Goal: Information Seeking & Learning: Find specific fact

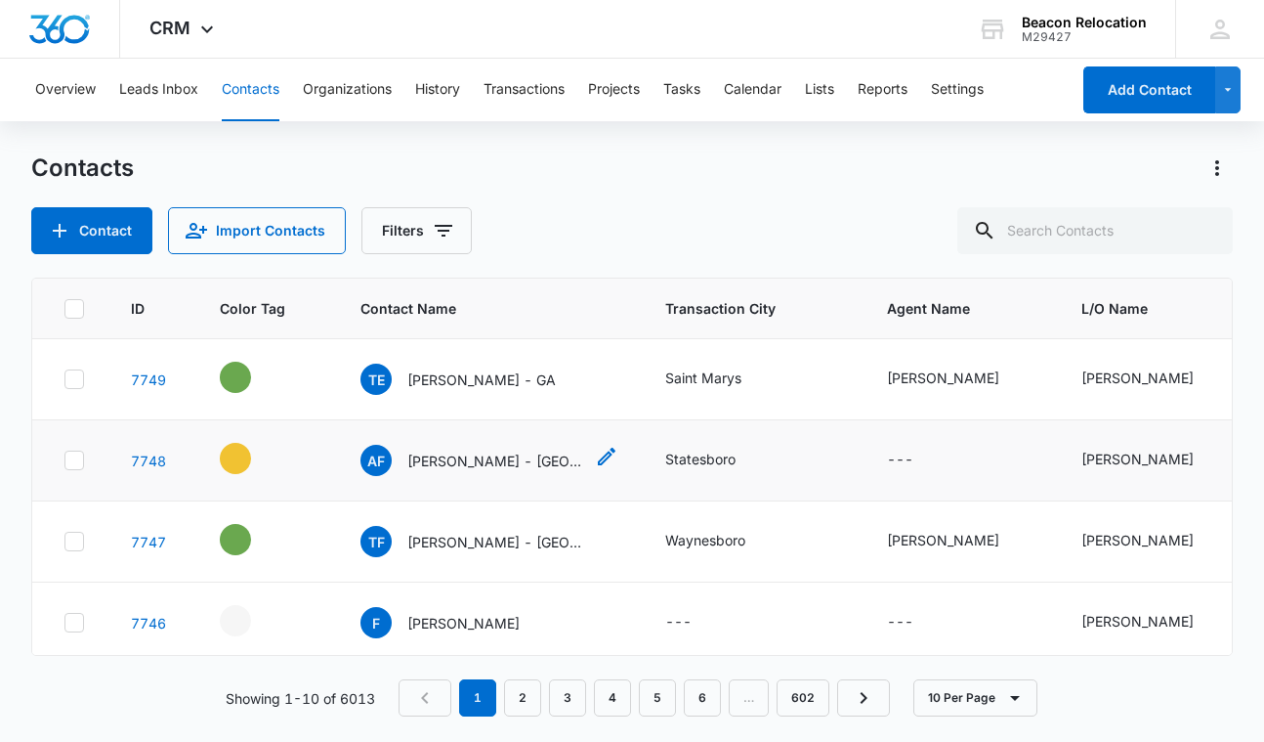
click at [598, 457] on icon "Contact Name - Alesia Franco - GA - Select to Edit Field" at bounding box center [607, 456] width 18 height 18
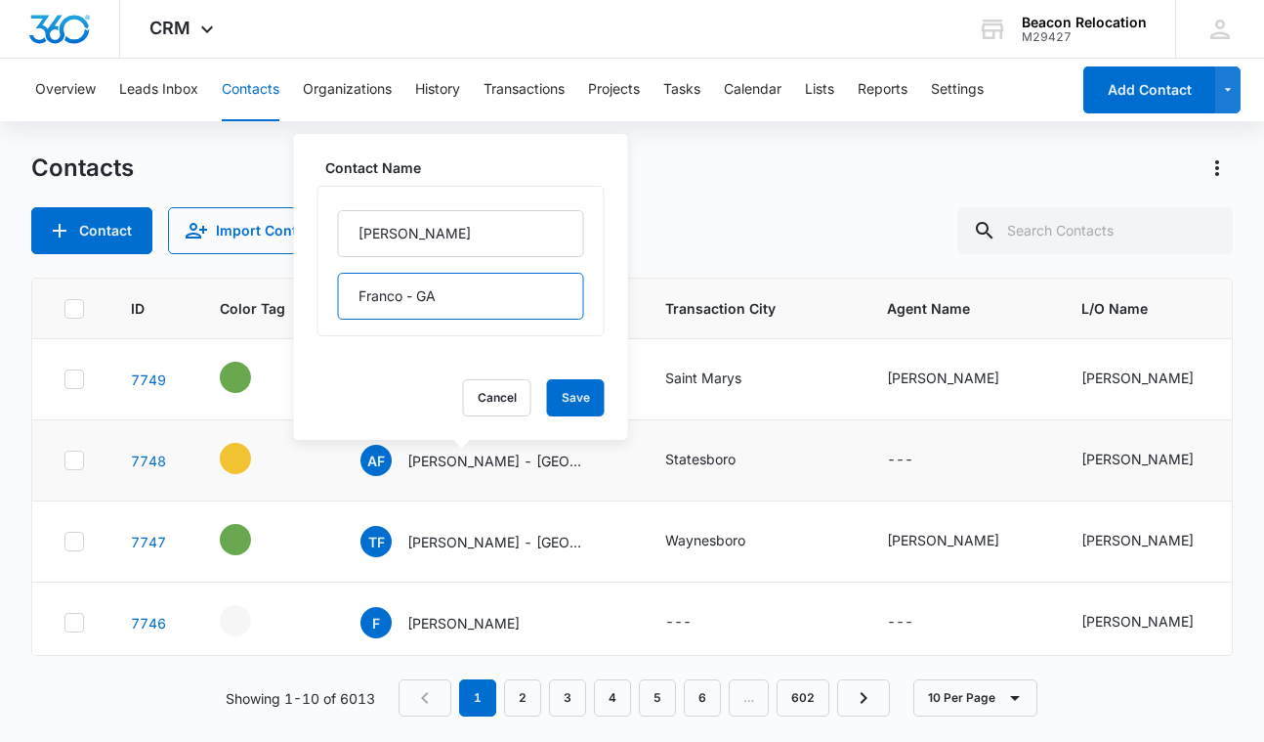
drag, startPoint x: 479, startPoint y: 296, endPoint x: 418, endPoint y: 295, distance: 60.6
click at [418, 295] on input "Franco - GA" at bounding box center [461, 296] width 246 height 47
type input "Franco - [GEOGRAPHIC_DATA]"
click at [593, 389] on button "Save" at bounding box center [576, 397] width 58 height 37
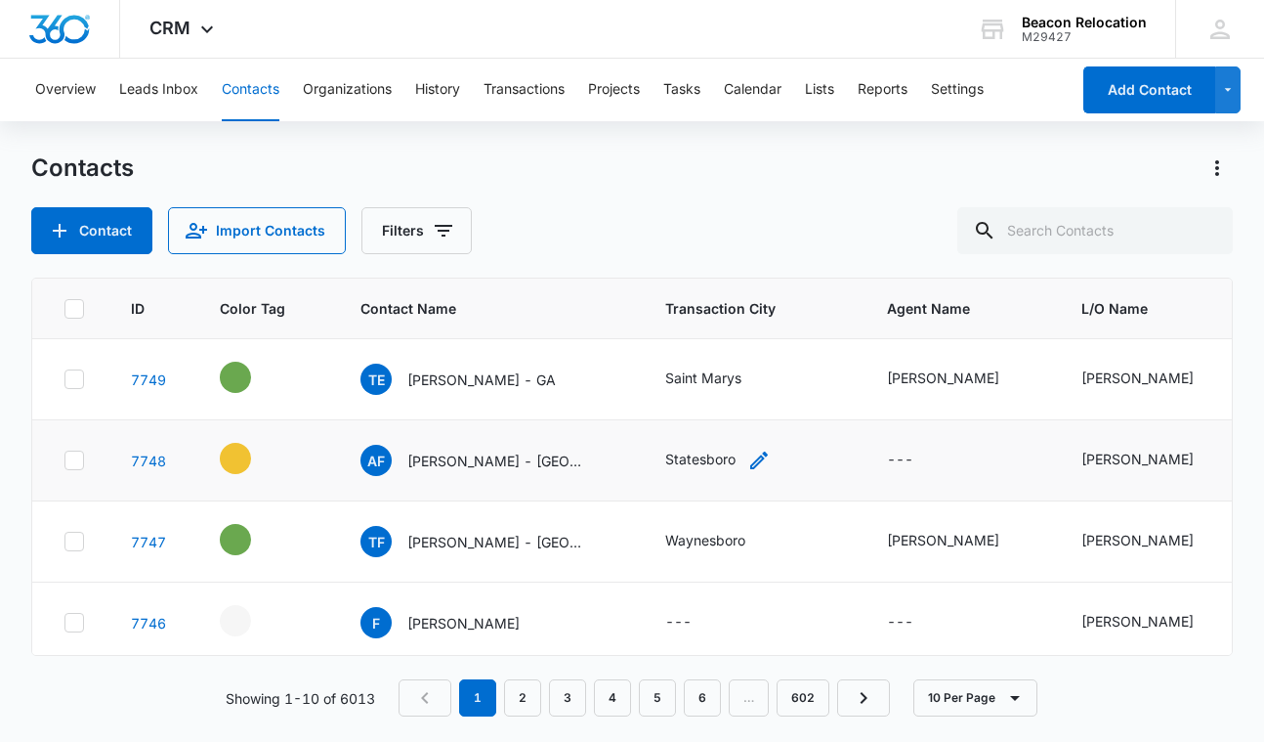
click at [750, 457] on icon "Transaction City - Statesboro - Select to Edit Field" at bounding box center [759, 460] width 18 height 18
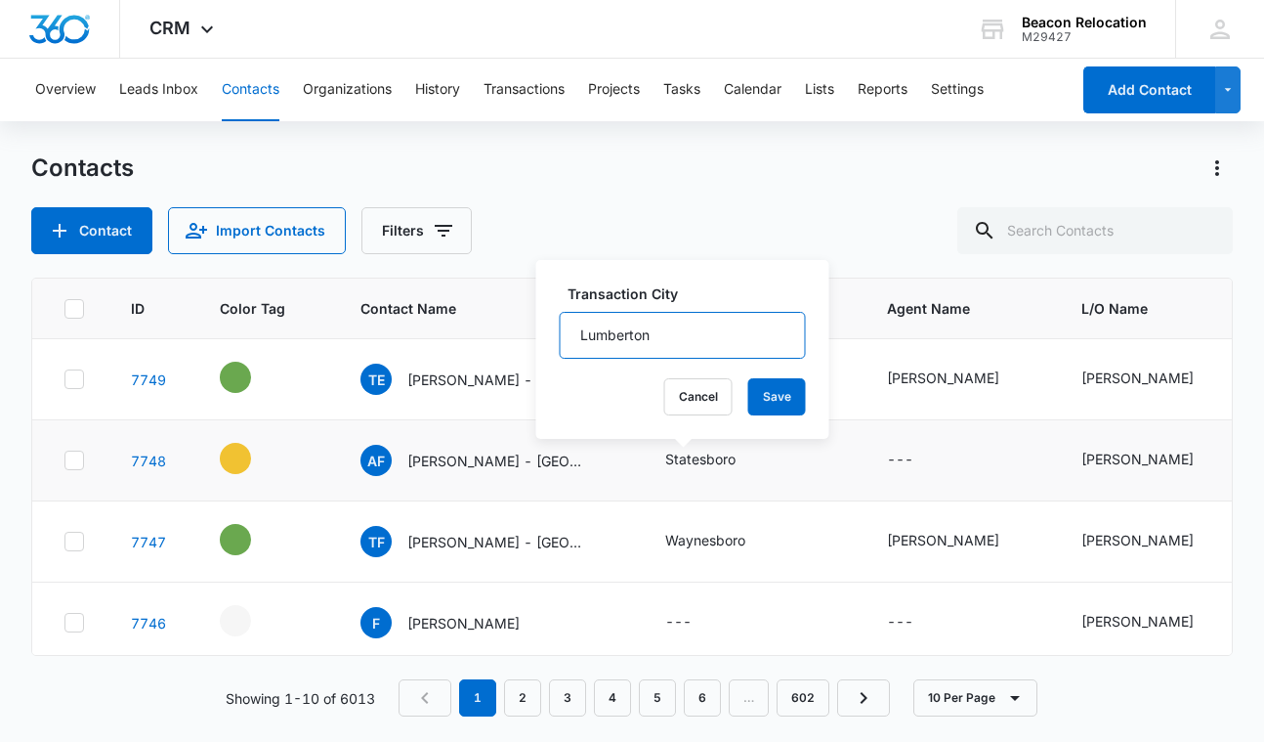
click at [685, 329] on input "Lumberton" at bounding box center [683, 335] width 246 height 47
click at [776, 390] on button "Save" at bounding box center [777, 396] width 58 height 37
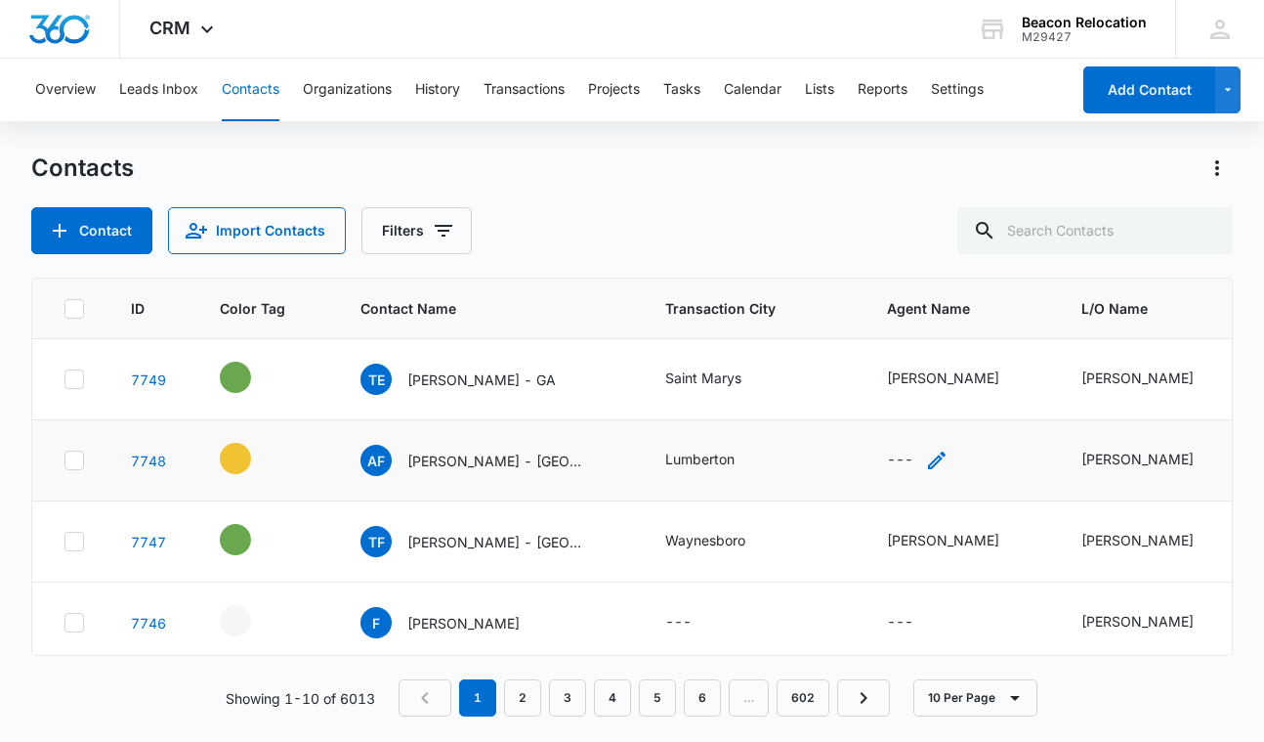
click at [928, 460] on icon "Agent Name - - Select to Edit Field" at bounding box center [937, 460] width 18 height 18
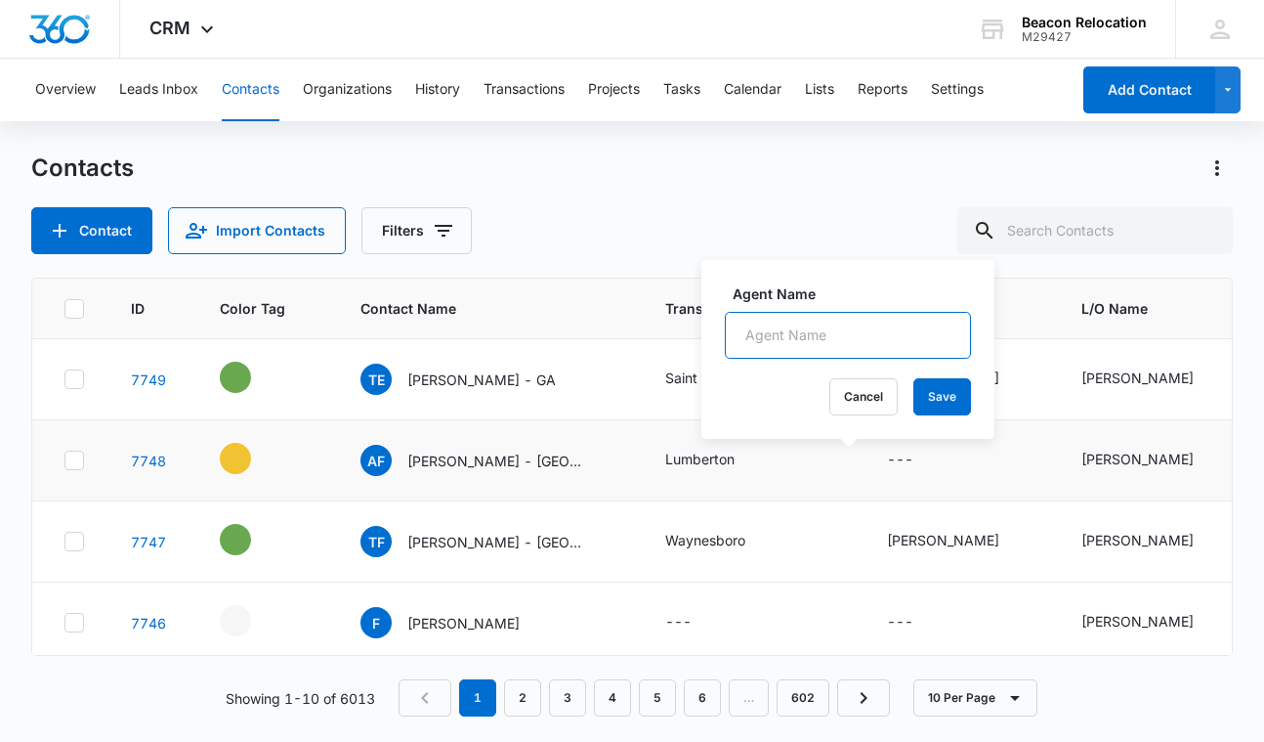
click at [866, 327] on input "Agent Name" at bounding box center [848, 335] width 246 height 47
type input "[PERSON_NAME]"
click at [932, 391] on button "Save" at bounding box center [943, 396] width 58 height 37
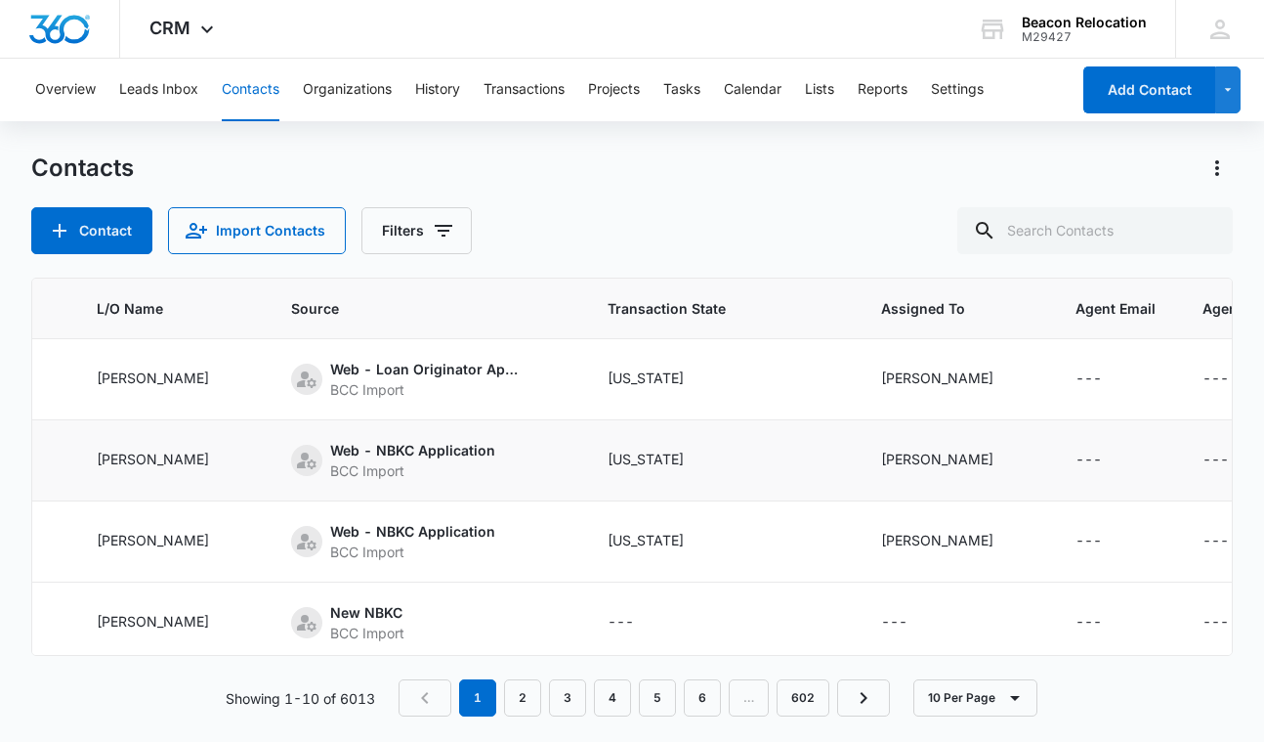
scroll to position [0, 984]
click at [700, 463] on icon "Transaction State - Georgia - Select to Edit Field" at bounding box center [709, 460] width 18 height 18
click at [641, 404] on button "Save" at bounding box center [645, 396] width 58 height 37
click at [1028, 236] on input "text" at bounding box center [1096, 230] width 276 height 47
type input "[PERSON_NAME]"
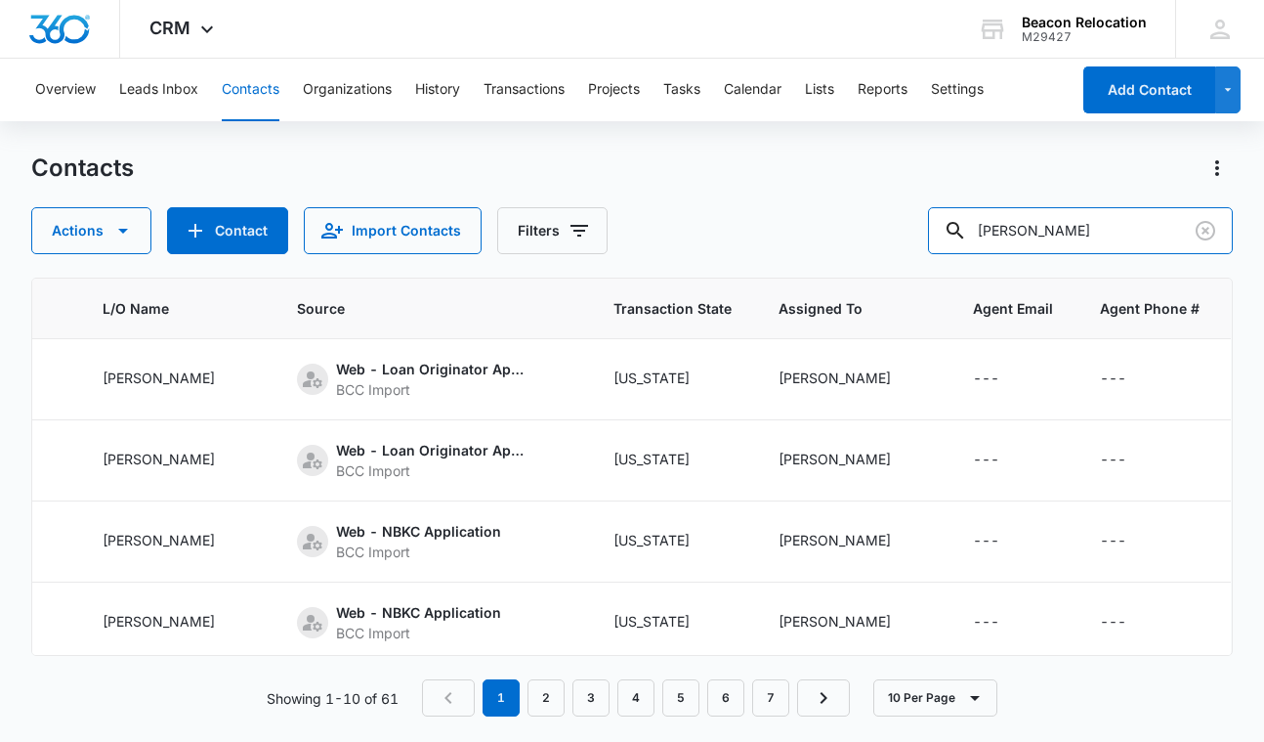
scroll to position [0, 873]
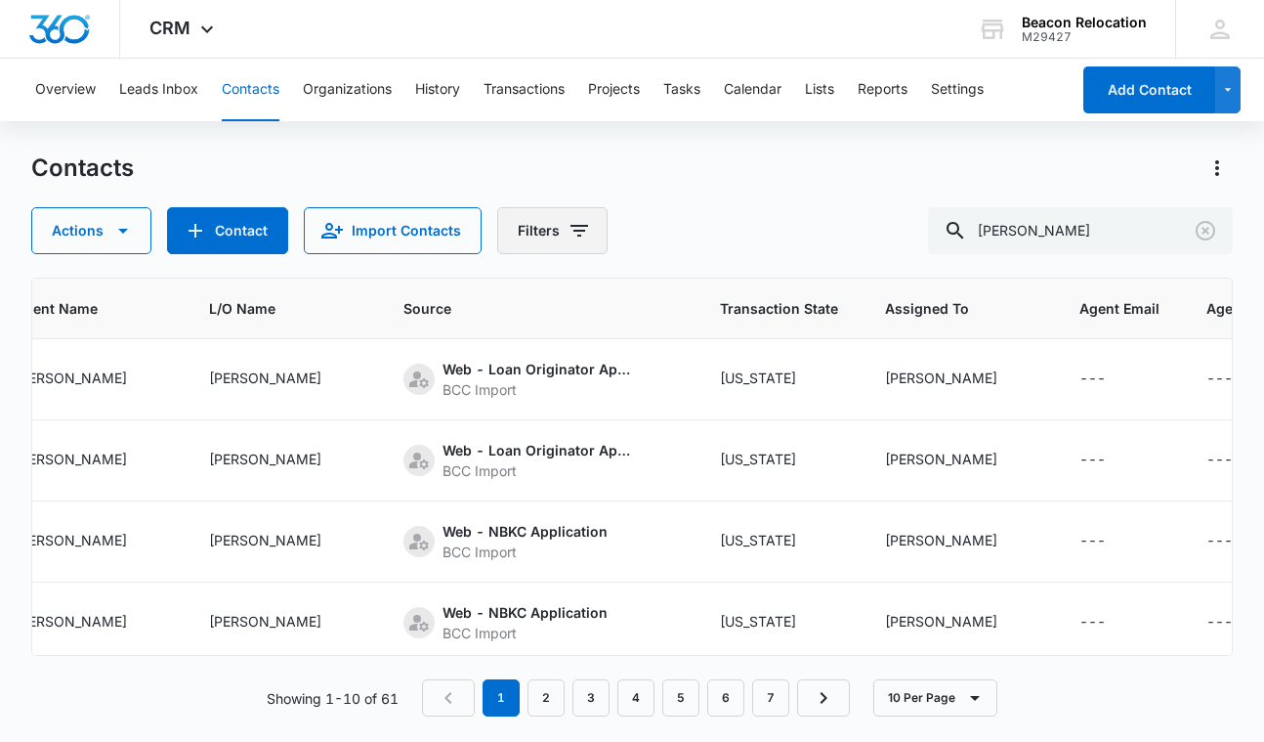
click at [572, 229] on icon "Filters" at bounding box center [579, 230] width 23 height 23
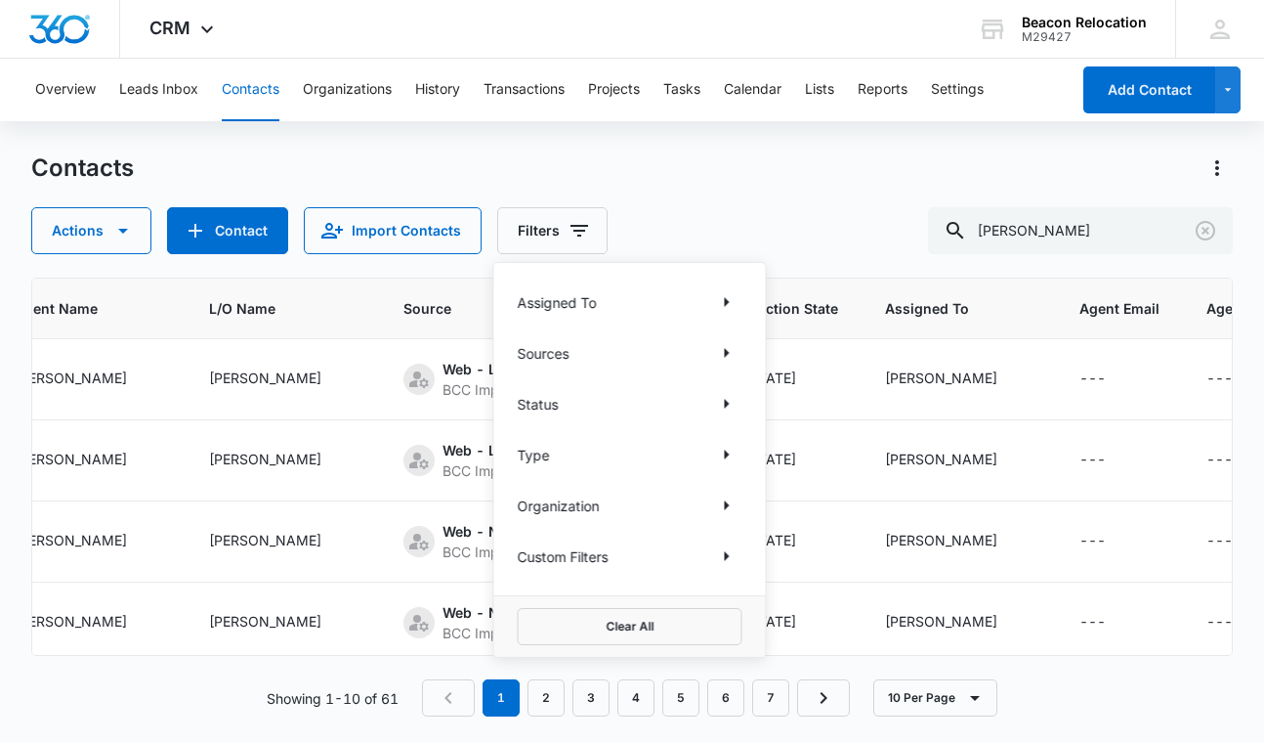
click at [553, 356] on p "Sources" at bounding box center [544, 353] width 52 height 21
click at [726, 353] on icon "Show Sources filters" at bounding box center [727, 353] width 5 height 10
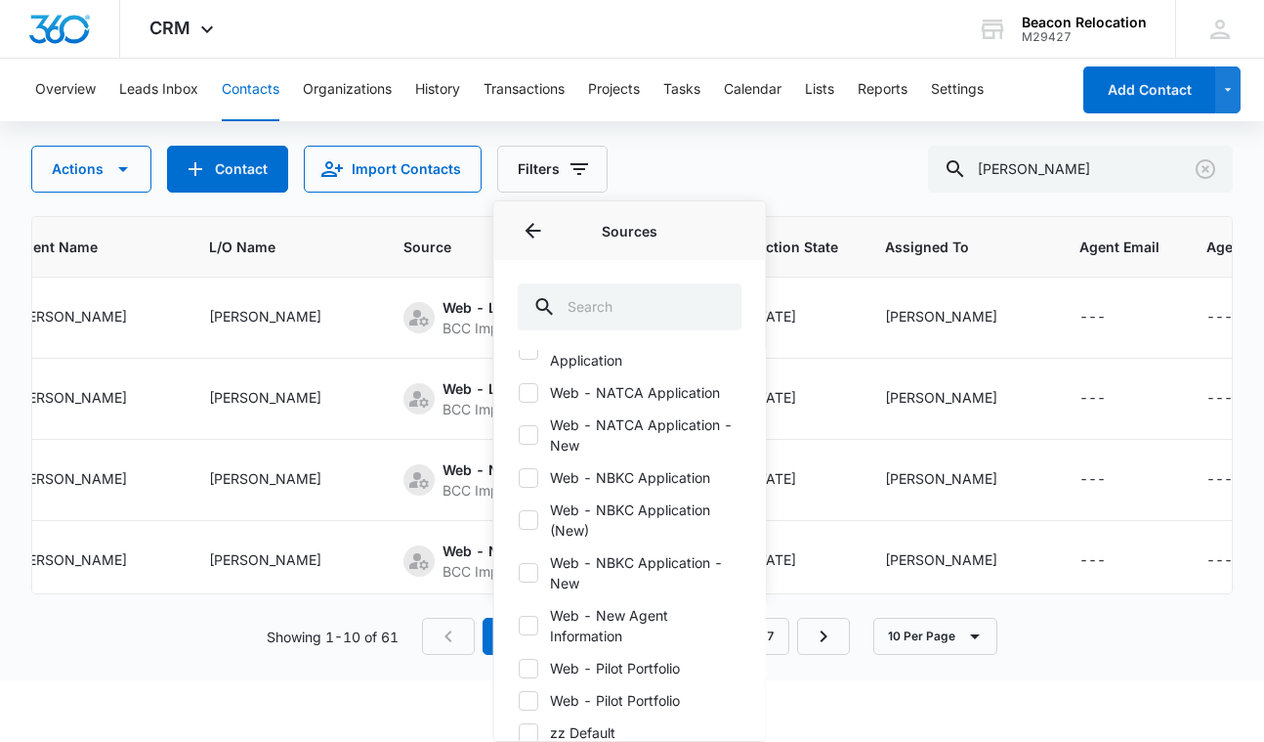
scroll to position [427, 0]
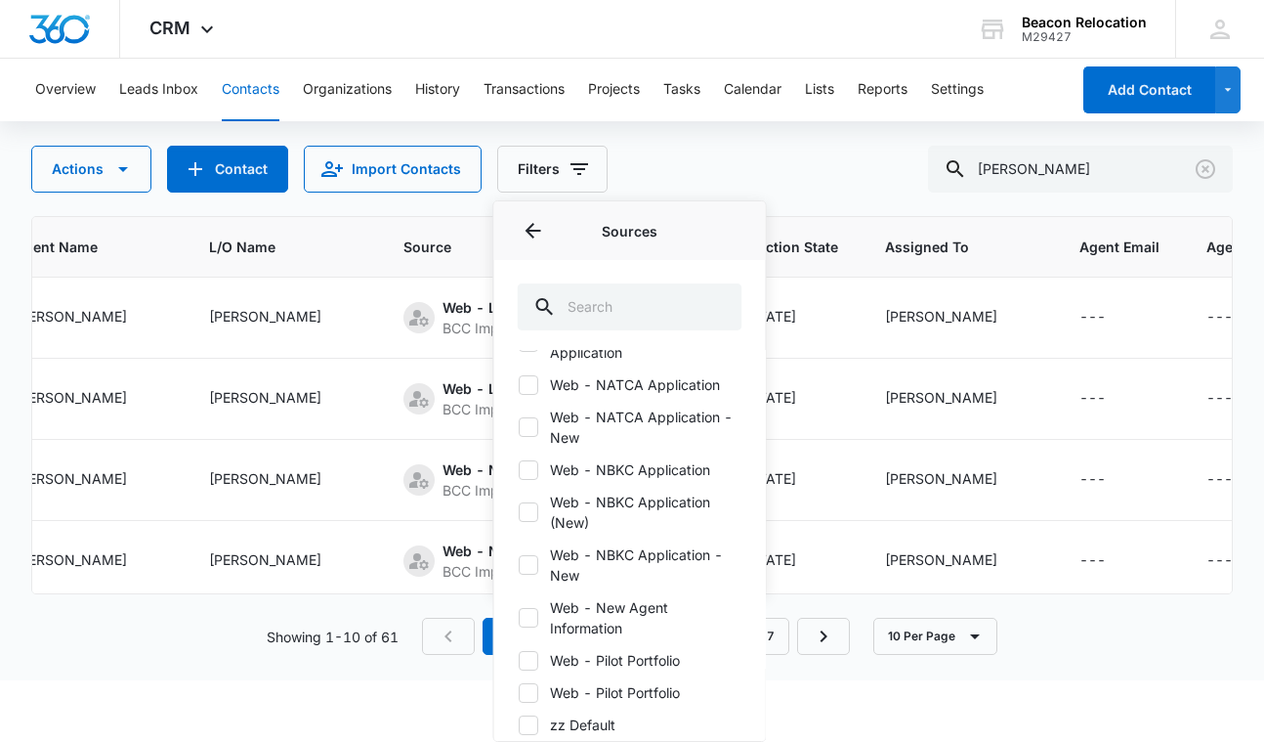
click at [530, 617] on icon at bounding box center [528, 617] width 12 height 9
click at [519, 617] on input "Web - New Agent Information" at bounding box center [518, 617] width 1 height 1
checkbox input "true"
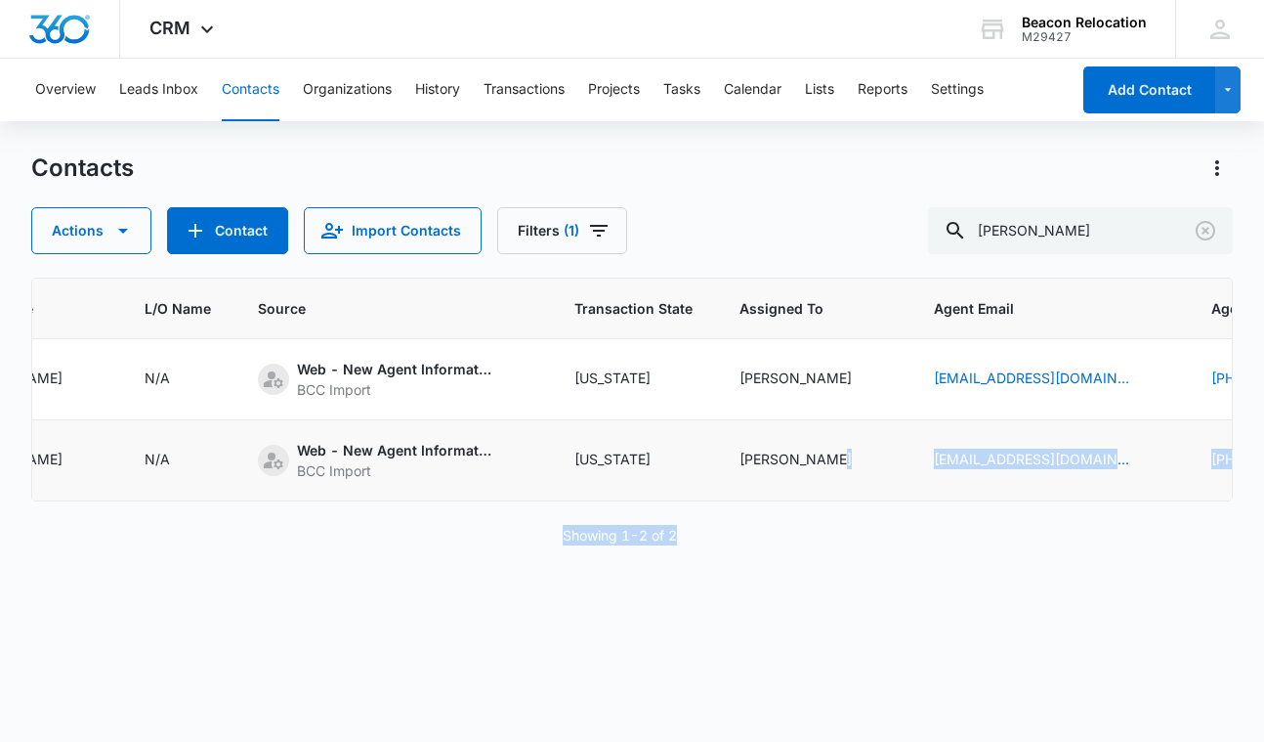
scroll to position [0, 0]
click at [897, 489] on div "ID Color Tag Contact Name Transaction City Agent Name L/O Name Source Transacti…" at bounding box center [631, 496] width 1201 height 439
click at [770, 620] on div "ID Color Tag Contact Name Transaction City Agent Name L/O Name Source Transacti…" at bounding box center [631, 496] width 1201 height 439
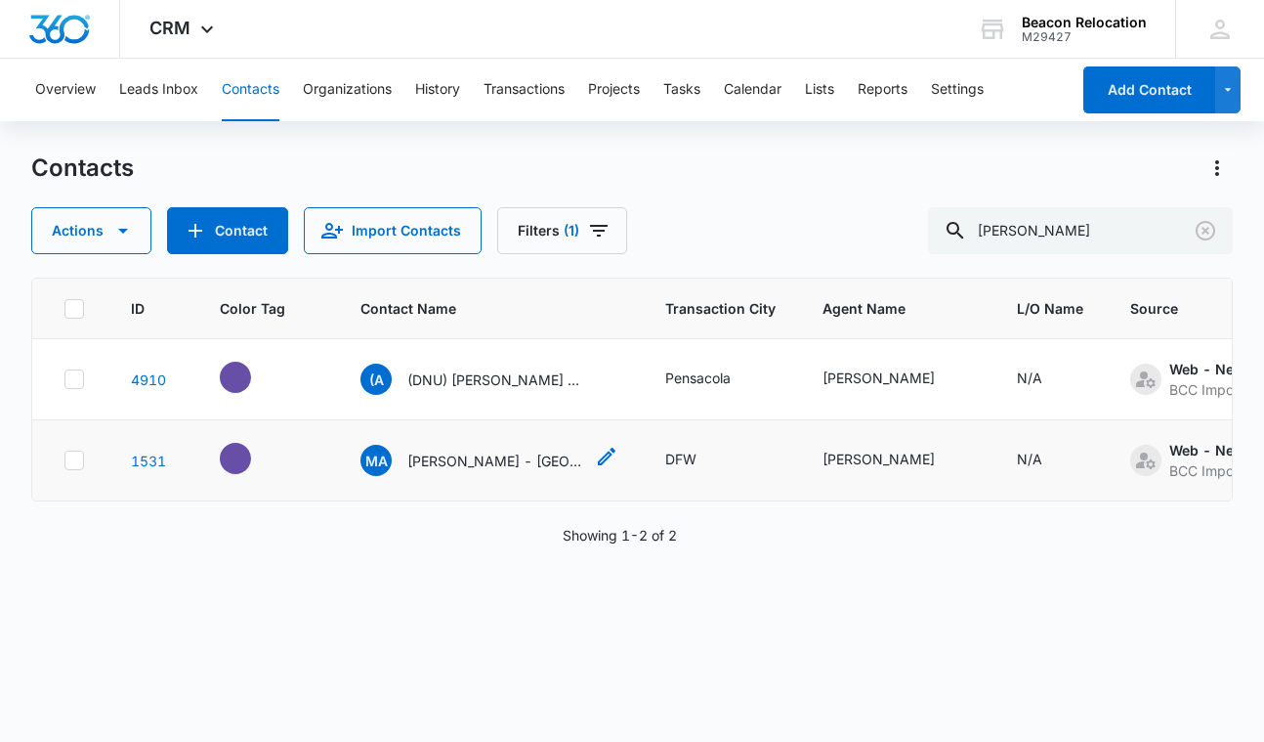
click at [506, 455] on p "[PERSON_NAME] - [GEOGRAPHIC_DATA], [GEOGRAPHIC_DATA]" at bounding box center [495, 460] width 176 height 21
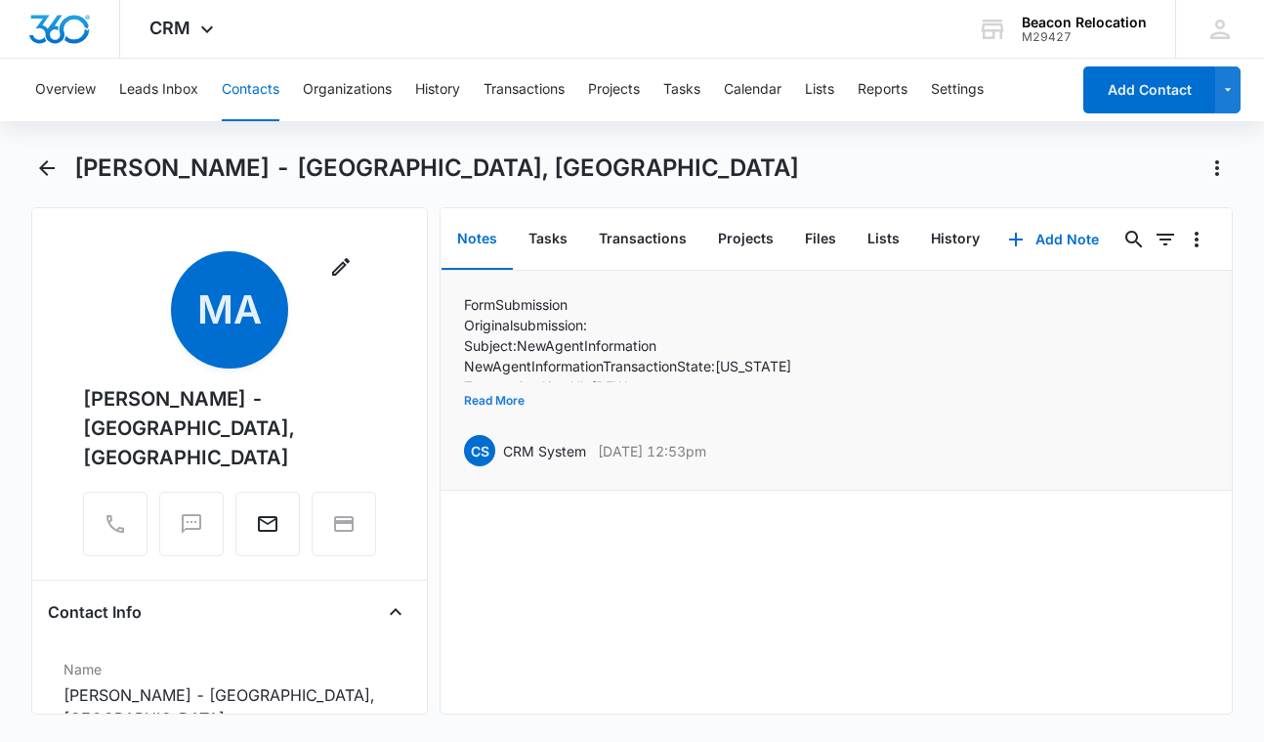
click at [510, 397] on button "Read More" at bounding box center [494, 400] width 61 height 37
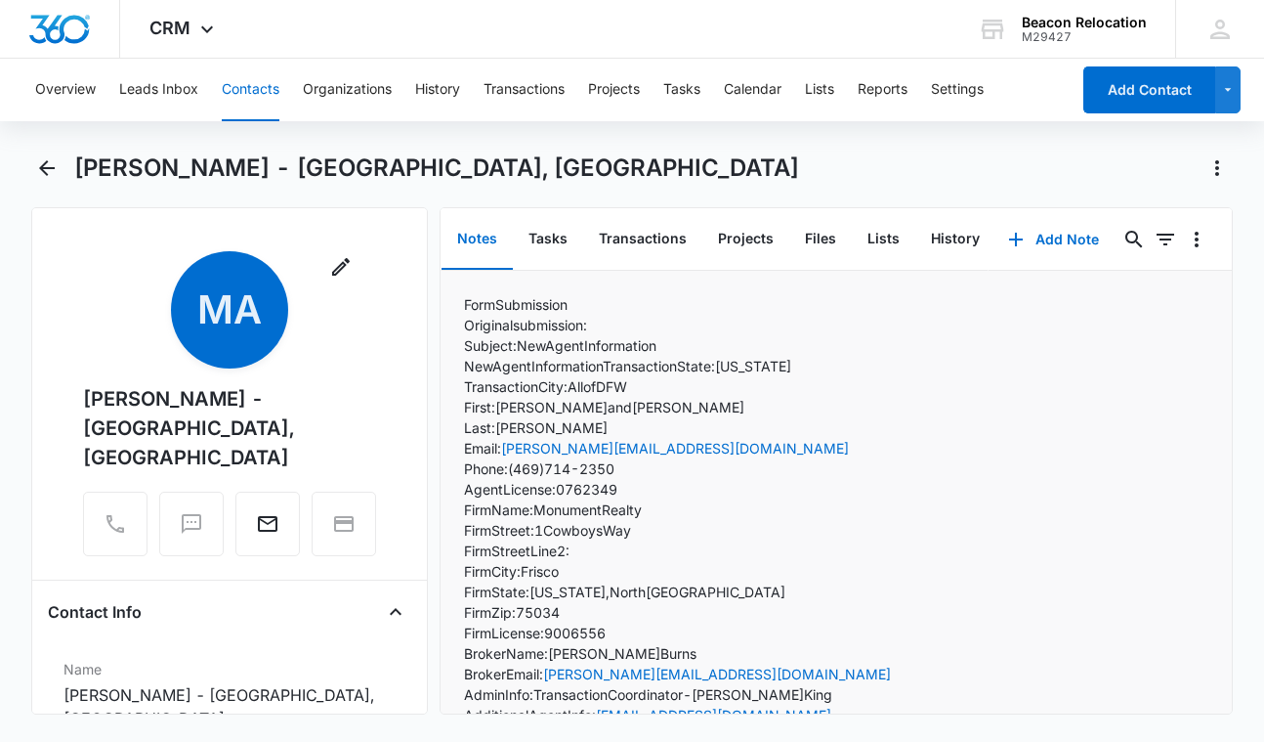
click at [655, 530] on p "Firm Street: [STREET_ADDRESS]" at bounding box center [708, 530] width 489 height 21
drag, startPoint x: 659, startPoint y: 508, endPoint x: 544, endPoint y: 501, distance: 114.5
click at [544, 501] on p "Firm Name: Monument Realty" at bounding box center [708, 509] width 489 height 21
copy p "Monument Realty"
drag, startPoint x: 628, startPoint y: 470, endPoint x: 513, endPoint y: 465, distance: 115.4
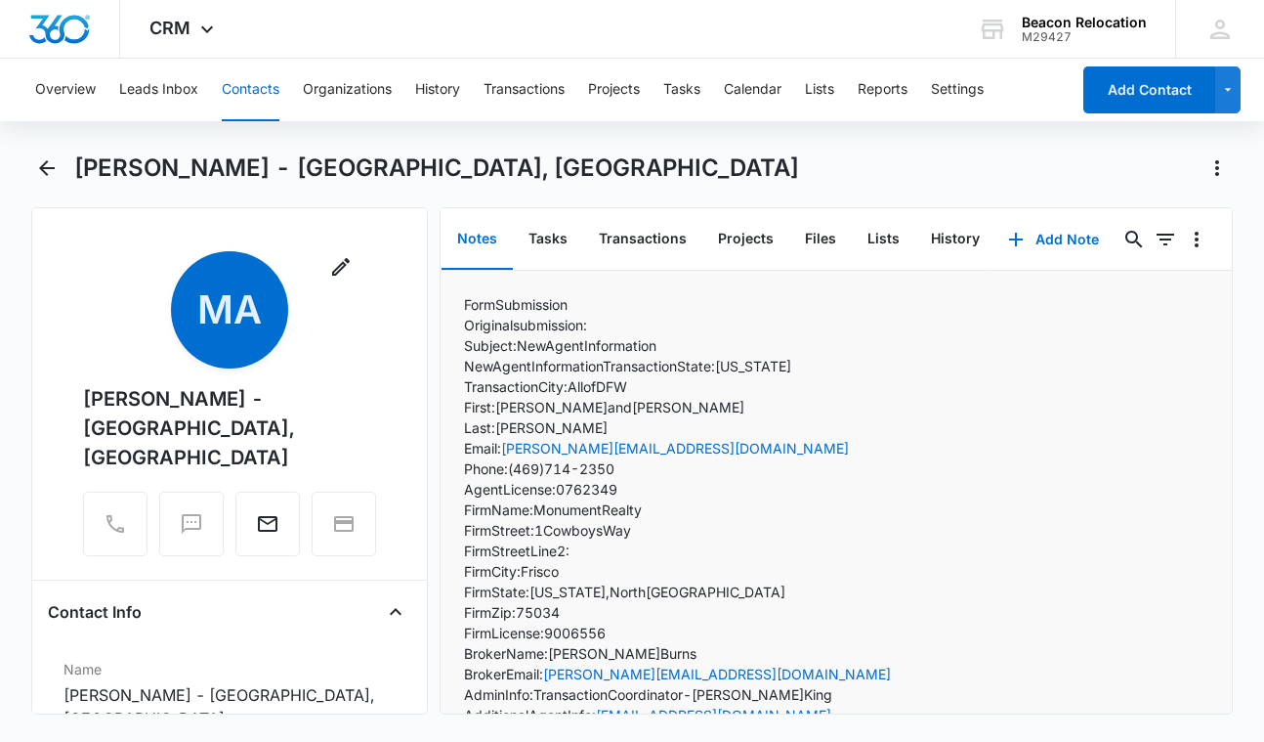
click at [513, 465] on p "Phone: [PHONE_NUMBER]" at bounding box center [708, 468] width 489 height 21
copy p "[PHONE_NUMBER]"
drag, startPoint x: 651, startPoint y: 529, endPoint x: 544, endPoint y: 524, distance: 106.6
click at [544, 524] on p "Firm Street: [STREET_ADDRESS]" at bounding box center [708, 530] width 489 height 21
copy p "[STREET_ADDRESS]"
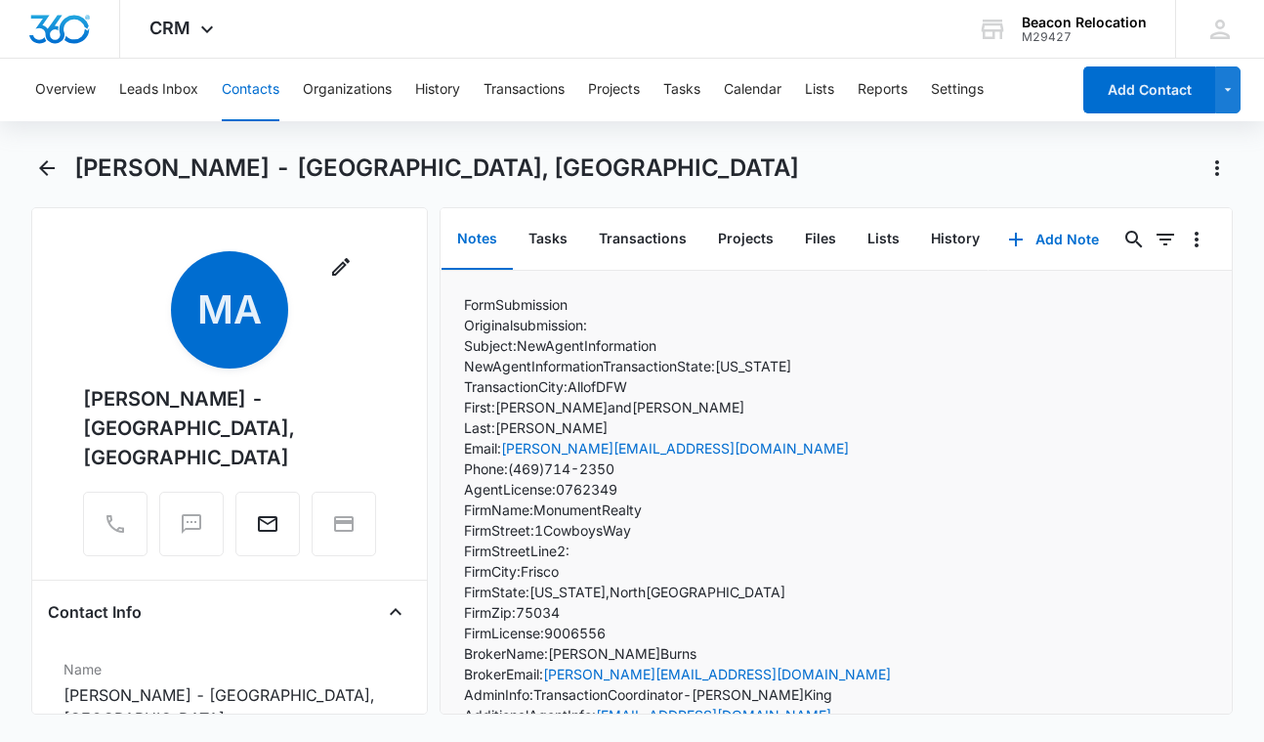
click at [553, 615] on p "Firm Zip: 75034" at bounding box center [708, 612] width 489 height 21
copy p "75034"
click at [613, 487] on p "Agent License: 0762349" at bounding box center [708, 489] width 489 height 21
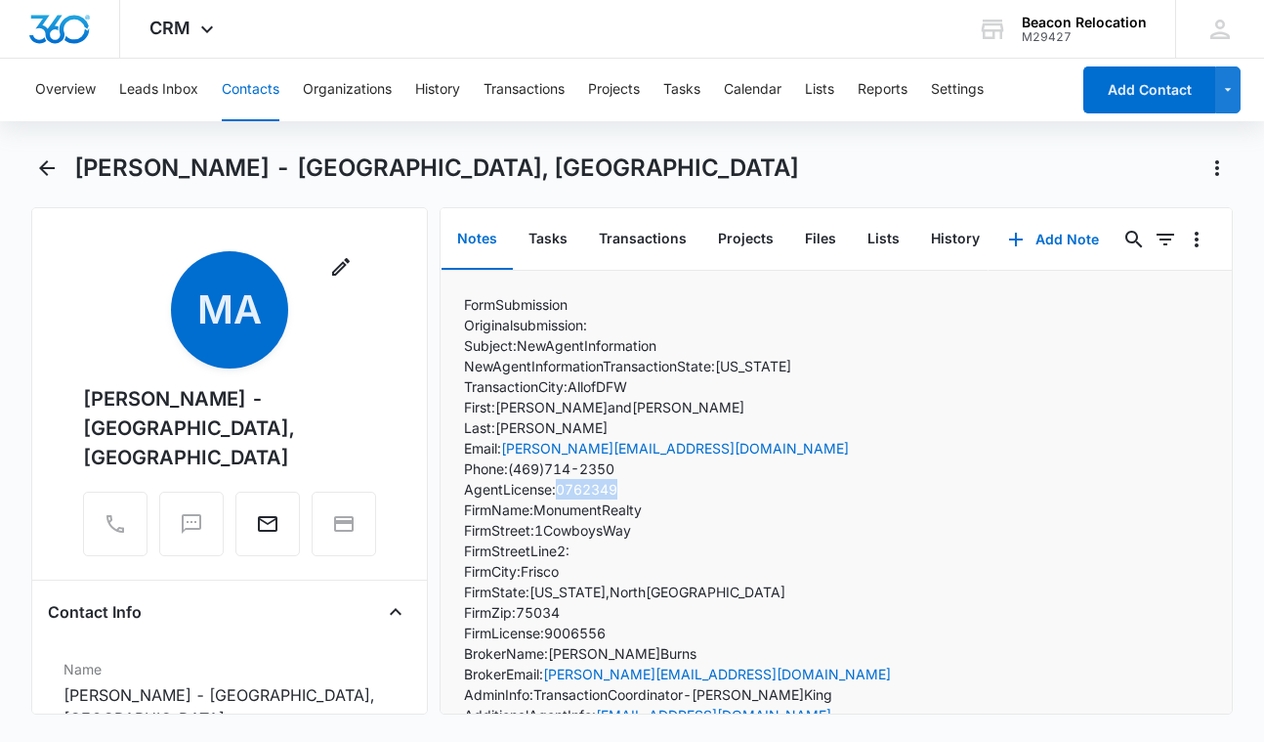
copy p "0762349"
click at [53, 168] on icon "Back" at bounding box center [47, 168] width 16 height 16
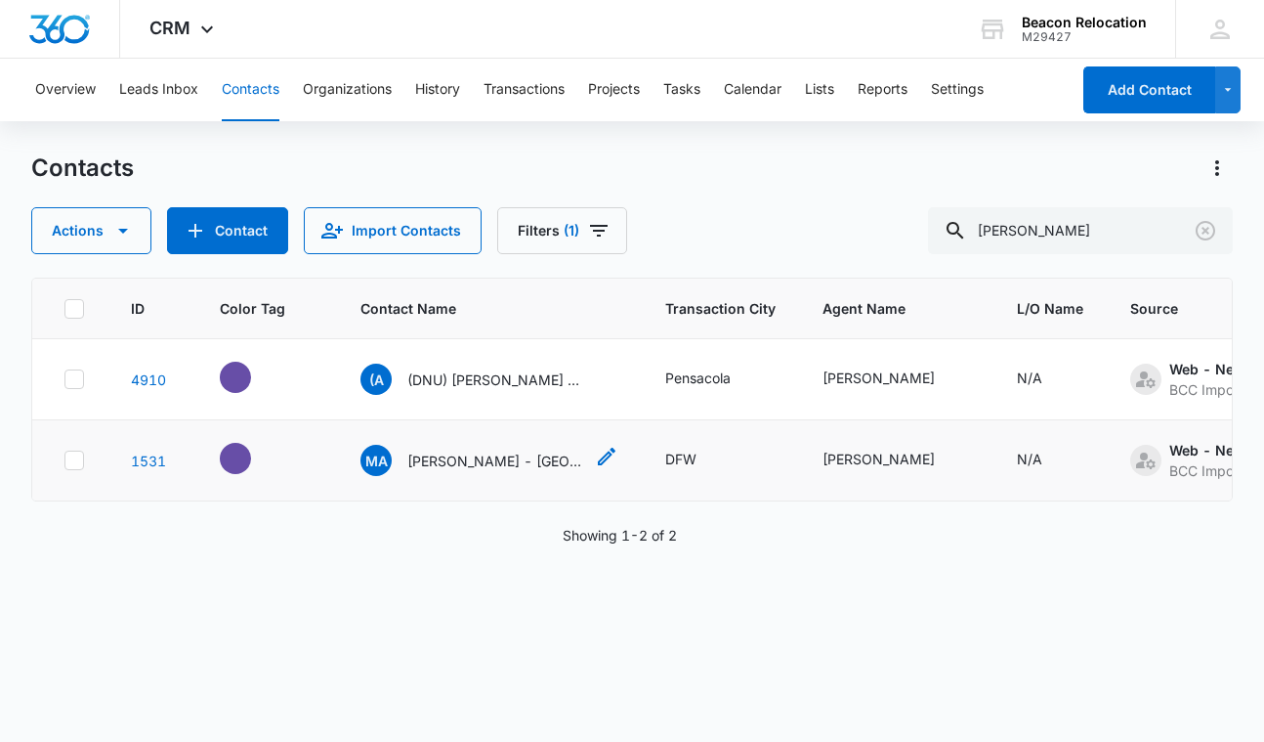
click at [539, 460] on p "[PERSON_NAME] - [GEOGRAPHIC_DATA], [GEOGRAPHIC_DATA]" at bounding box center [495, 460] width 176 height 21
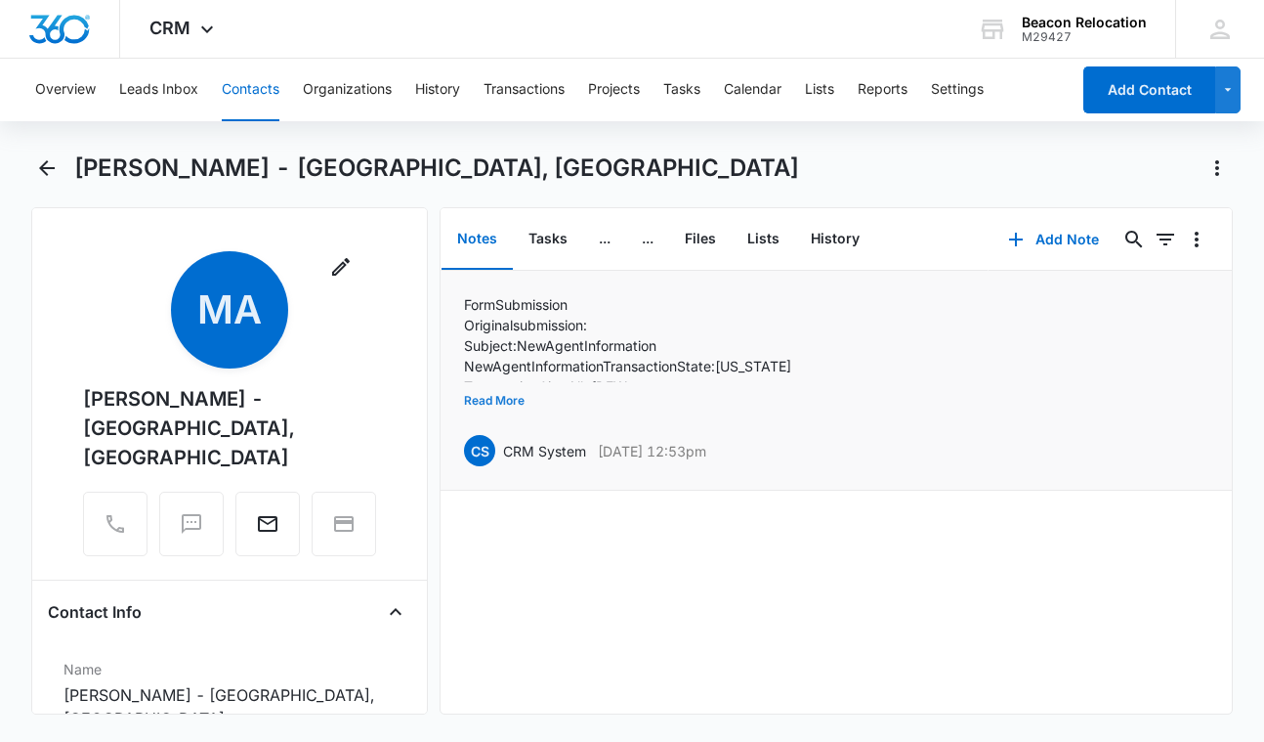
click at [513, 408] on button "Read More" at bounding box center [494, 400] width 61 height 37
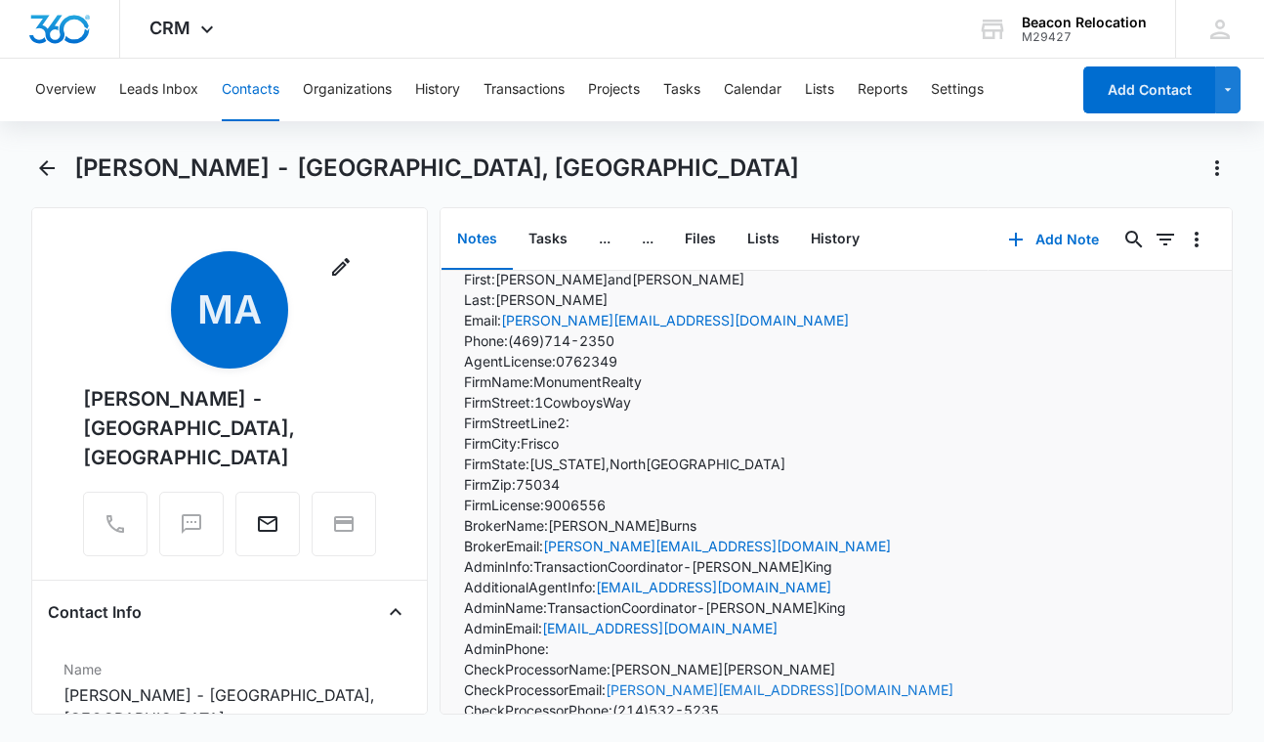
scroll to position [165, 0]
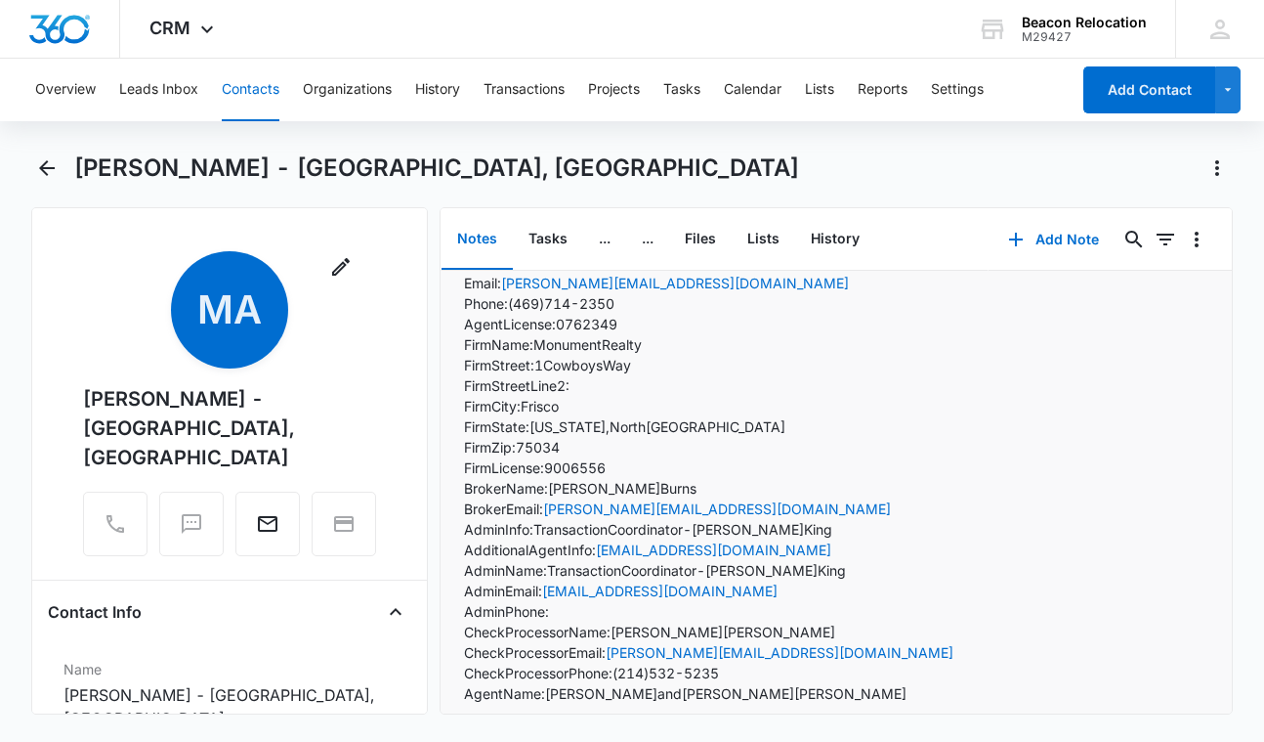
click at [582, 465] on p "Firm License: 9006556" at bounding box center [708, 467] width 489 height 21
copy p "9006556"
